Goal: Task Accomplishment & Management: Complete application form

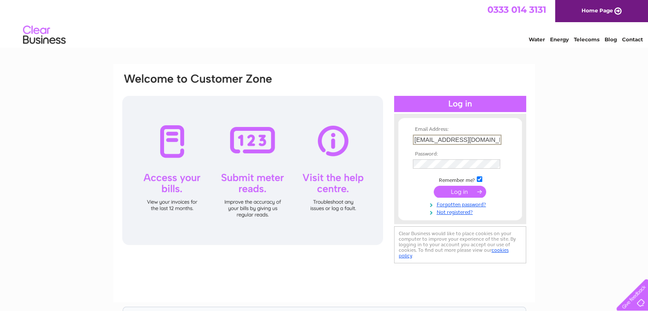
type input "[EMAIL_ADDRESS][DOMAIN_NAME]"
click at [434, 185] on input "submit" at bounding box center [460, 191] width 52 height 12
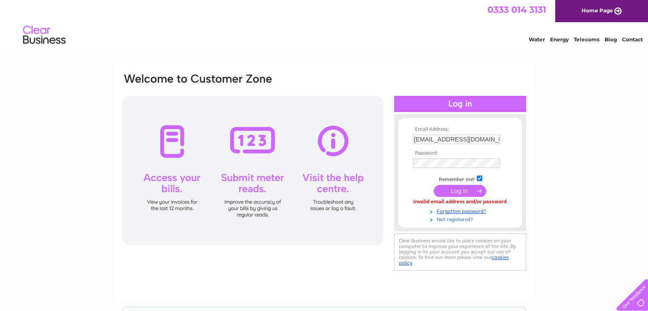
click at [454, 222] on link "Not registered?" at bounding box center [461, 219] width 97 height 8
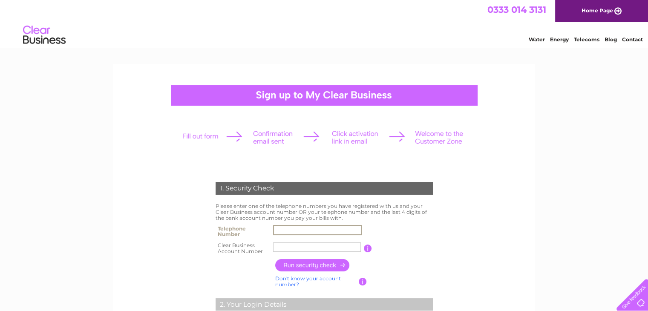
click at [284, 231] on input "text" at bounding box center [317, 230] width 89 height 10
type input "07712176691"
click at [307, 243] on input "text" at bounding box center [317, 247] width 89 height 10
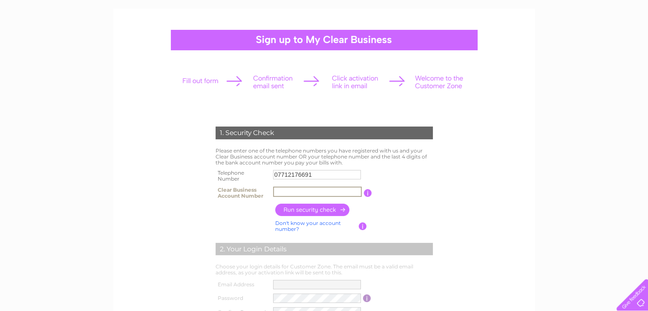
scroll to position [56, 0]
